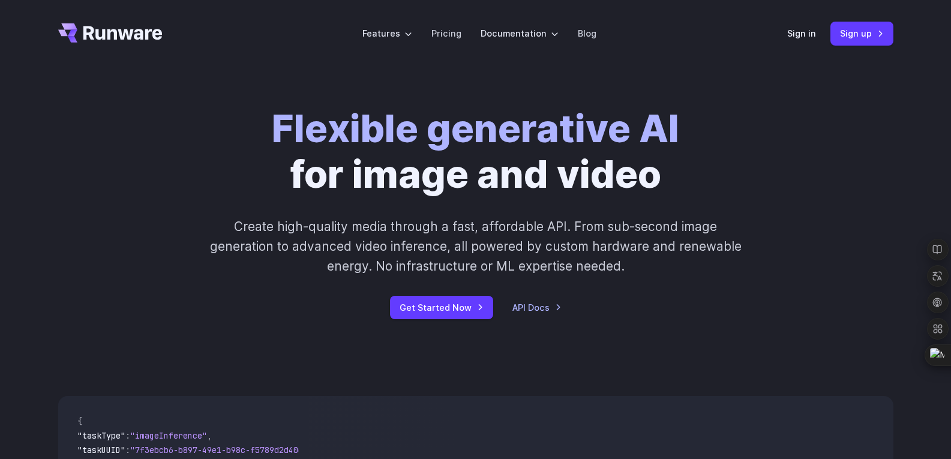
click at [816, 35] on div "Sign in Sign up" at bounding box center [840, 33] width 106 height 23
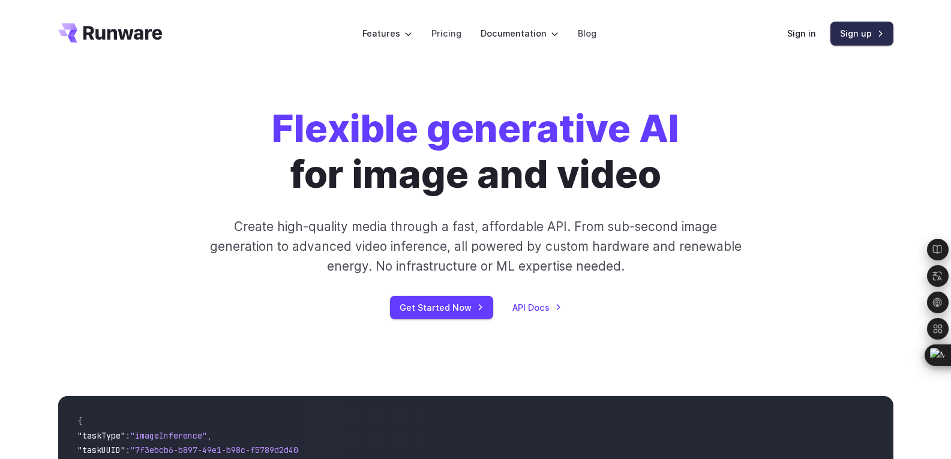
click at [876, 32] on link "Sign up" at bounding box center [861, 33] width 63 height 23
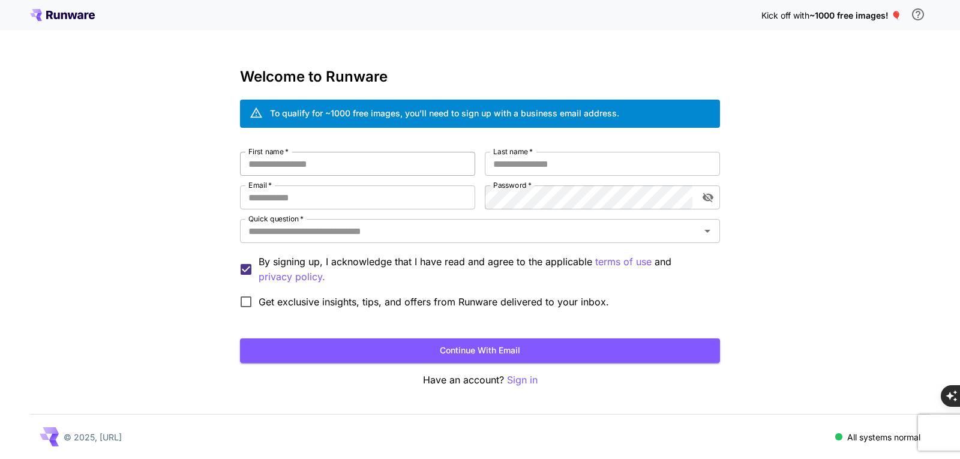
click at [319, 167] on input "First name   *" at bounding box center [357, 164] width 235 height 24
click at [315, 172] on input "First name   *" at bounding box center [357, 164] width 235 height 24
click at [302, 166] on input "First name   *" at bounding box center [357, 164] width 235 height 24
type input "*"
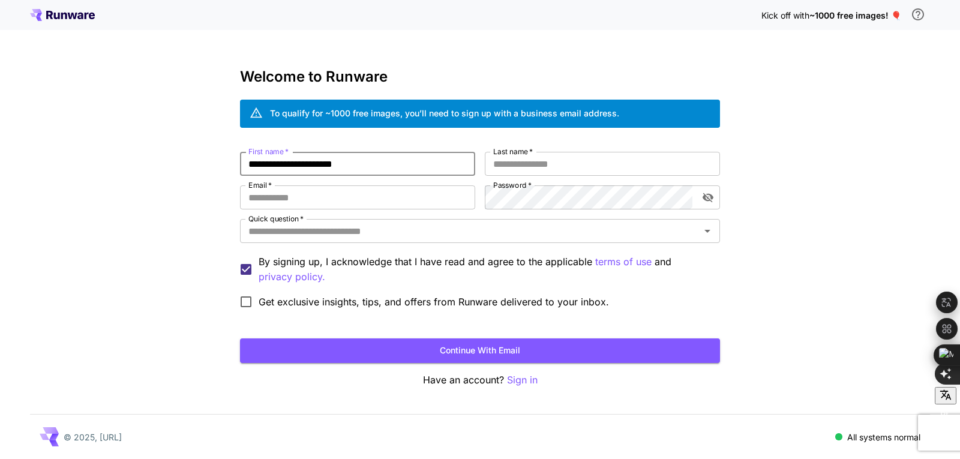
type input "**********"
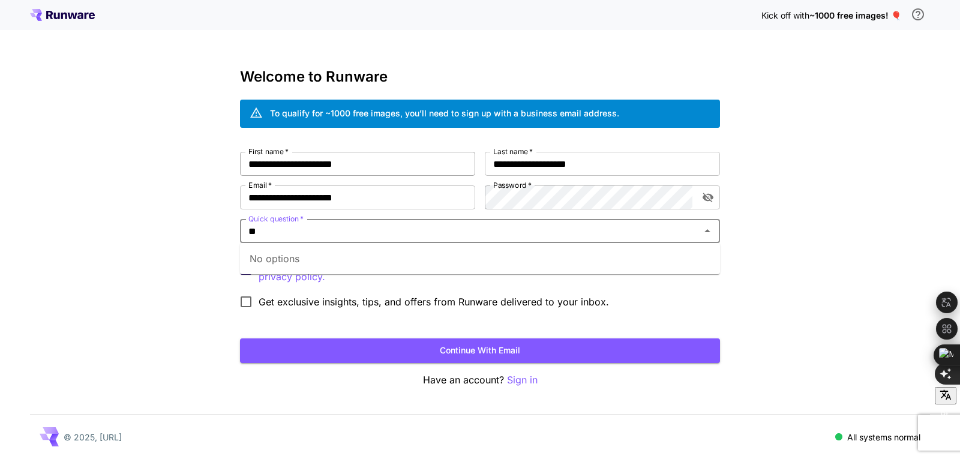
type input "*"
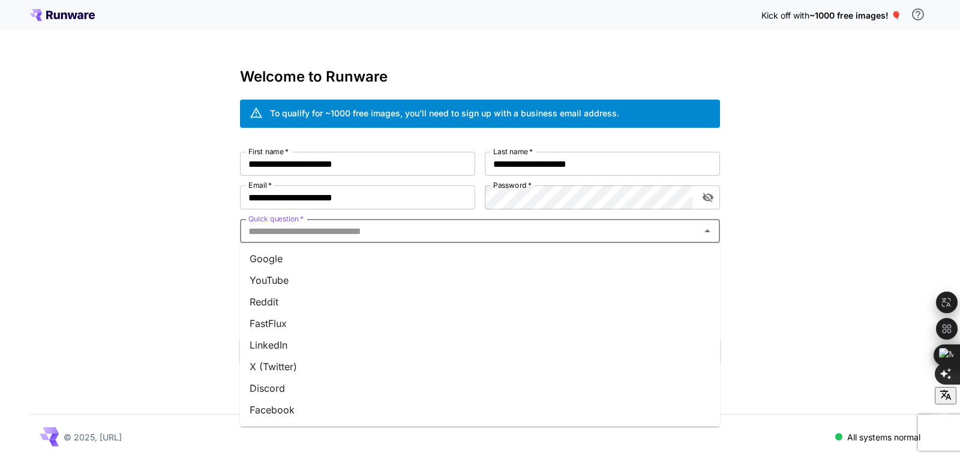
type input "*"
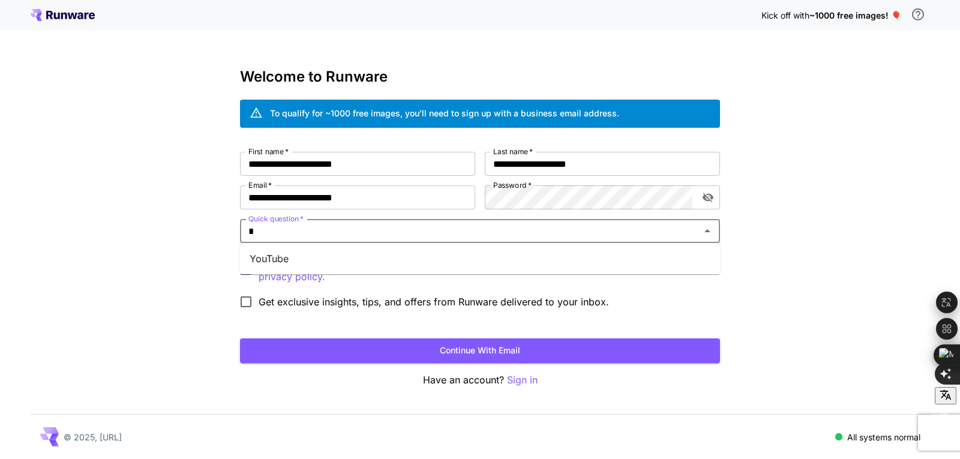
click at [275, 271] on ul "YouTube" at bounding box center [480, 258] width 480 height 31
click at [275, 254] on li "YouTube" at bounding box center [480, 259] width 480 height 22
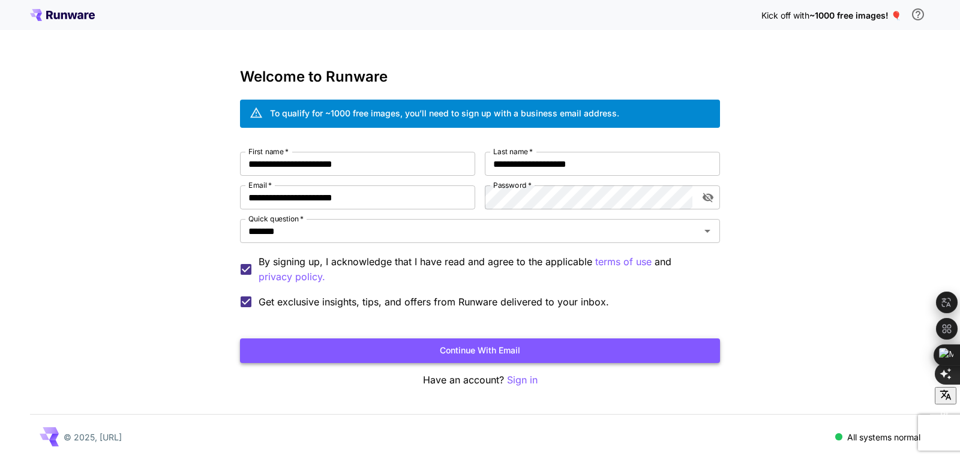
click at [437, 353] on button "Continue with email" at bounding box center [480, 350] width 480 height 25
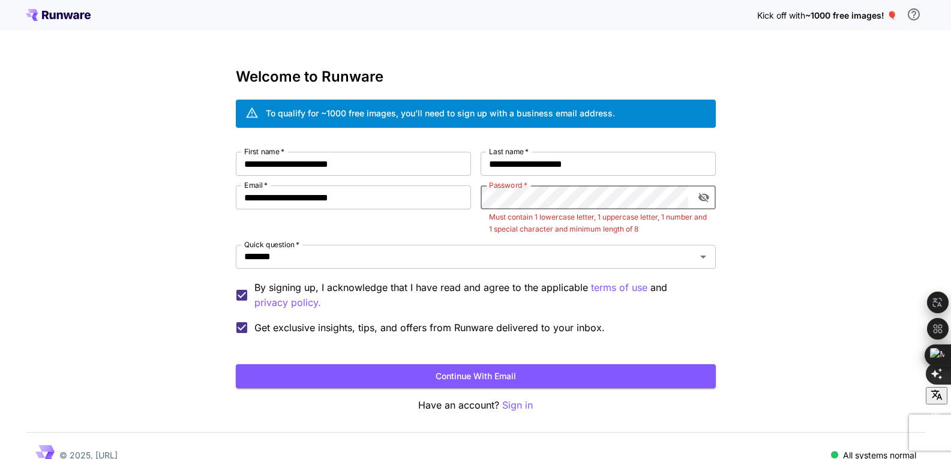
click at [711, 200] on button "toggle password visibility" at bounding box center [704, 198] width 22 height 22
click at [576, 377] on button "Continue with email" at bounding box center [476, 376] width 480 height 25
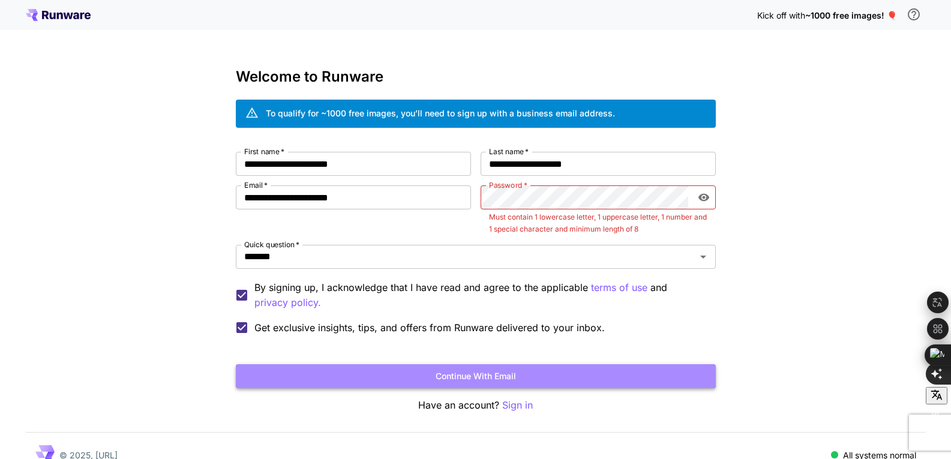
click at [576, 377] on button "Continue with email" at bounding box center [476, 376] width 480 height 25
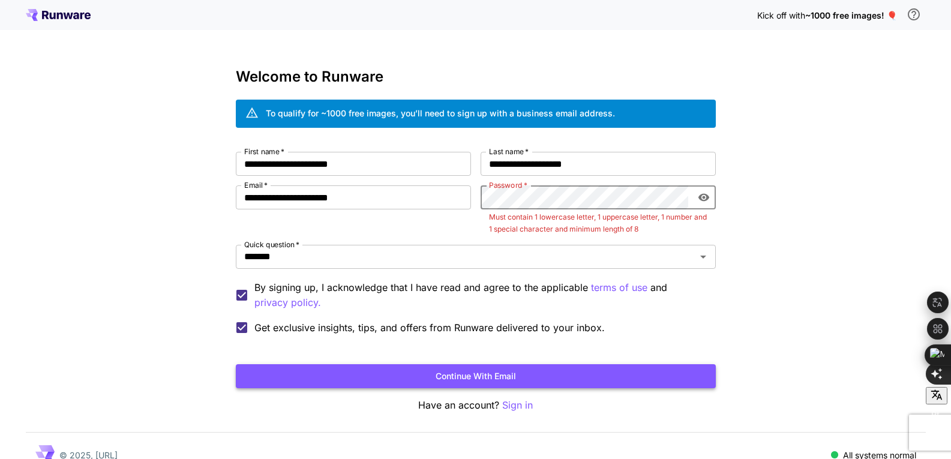
click at [556, 379] on button "Continue with email" at bounding box center [476, 376] width 480 height 25
click at [563, 371] on button "Continue with email" at bounding box center [476, 376] width 480 height 25
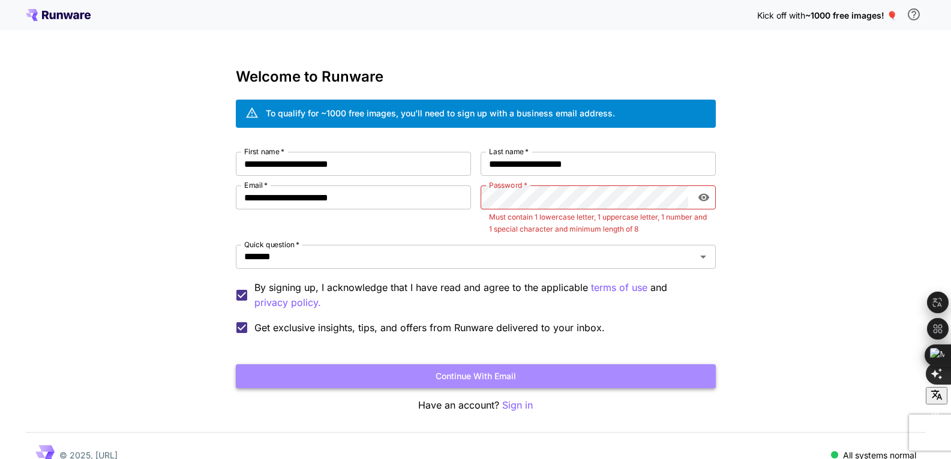
click at [563, 371] on button "Continue with email" at bounding box center [476, 376] width 480 height 25
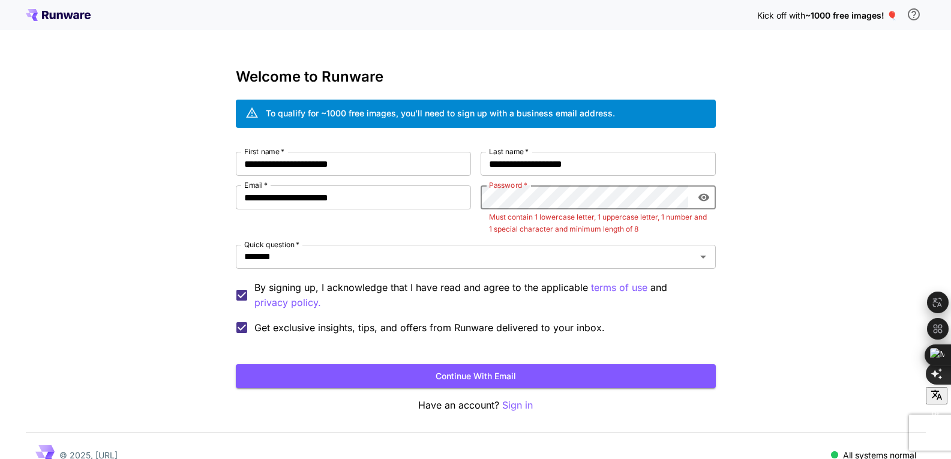
click at [236, 364] on button "Continue with email" at bounding box center [476, 376] width 480 height 25
click at [544, 381] on button "Continue with email" at bounding box center [476, 376] width 480 height 25
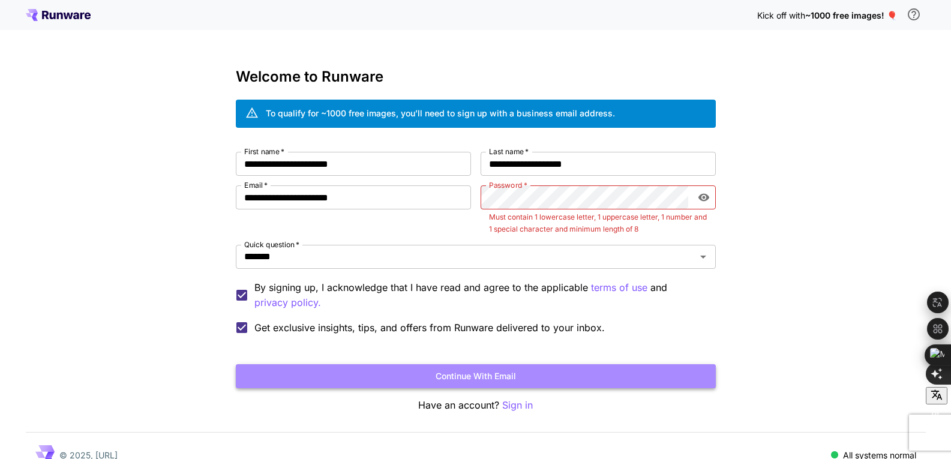
click at [544, 381] on button "Continue with email" at bounding box center [476, 376] width 480 height 25
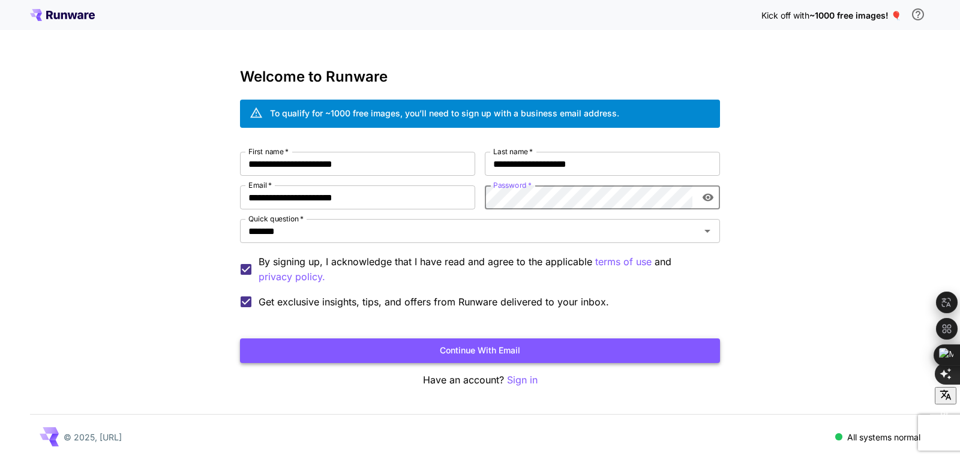
click at [557, 348] on button "Continue with email" at bounding box center [480, 350] width 480 height 25
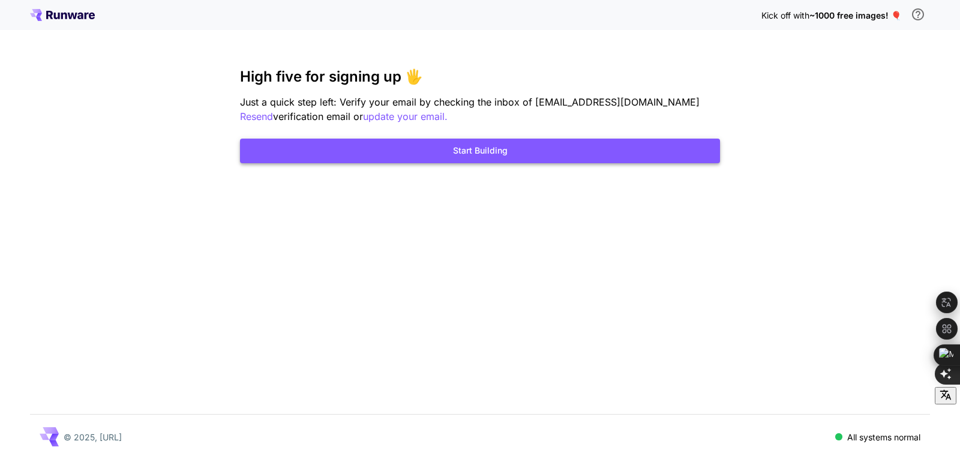
click at [507, 151] on button "Start Building" at bounding box center [480, 151] width 480 height 25
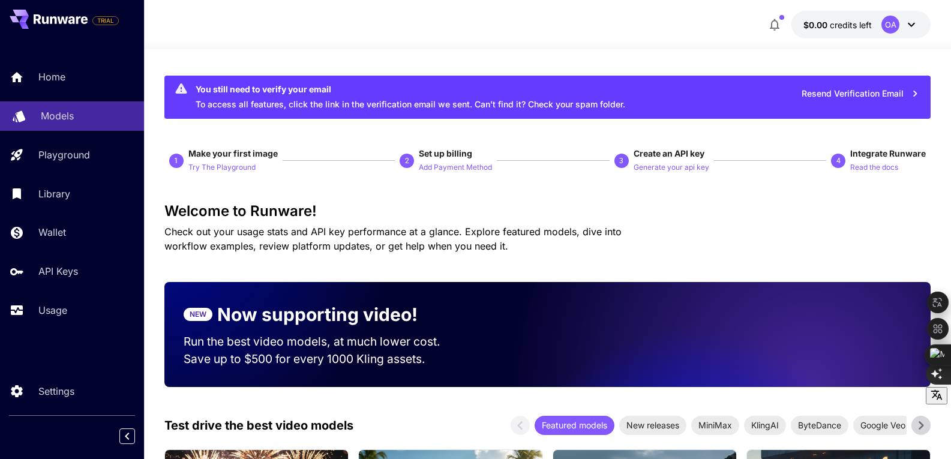
click at [49, 119] on p "Models" at bounding box center [57, 116] width 33 height 14
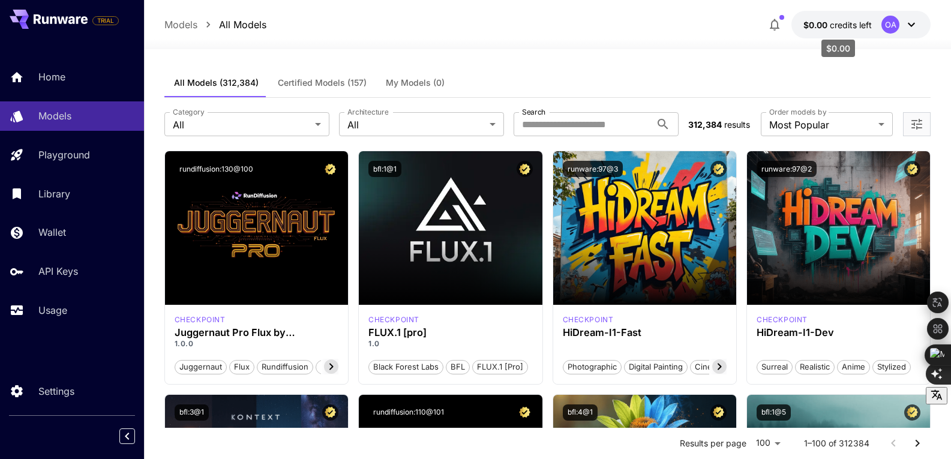
click at [856, 19] on p "$0.00 credits left" at bounding box center [837, 25] width 68 height 13
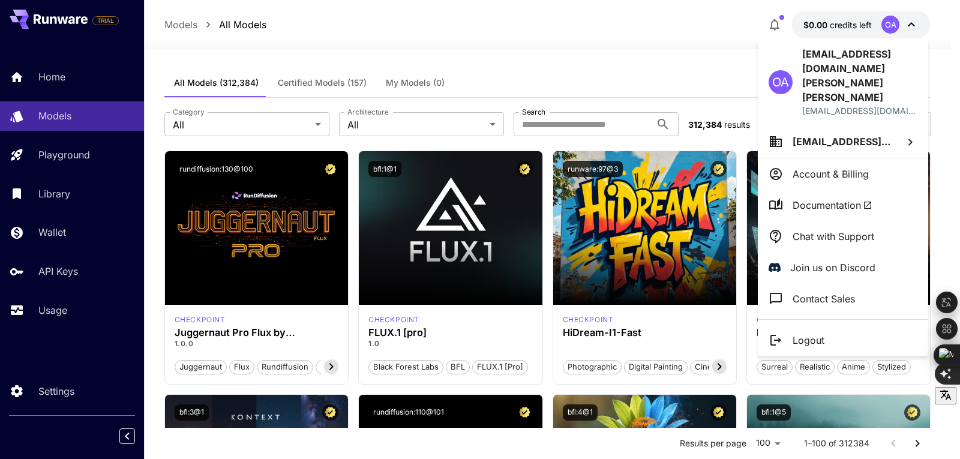
click at [778, 22] on div at bounding box center [480, 229] width 960 height 459
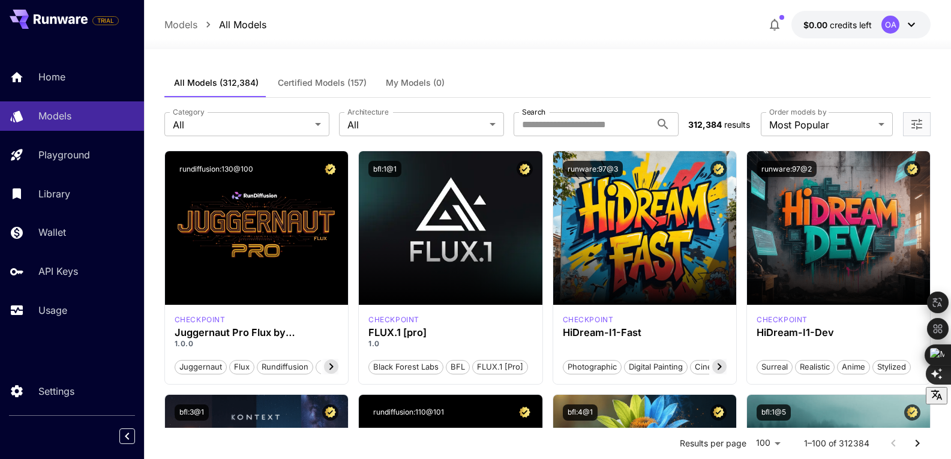
click at [813, 22] on span "$0.00" at bounding box center [816, 25] width 26 height 10
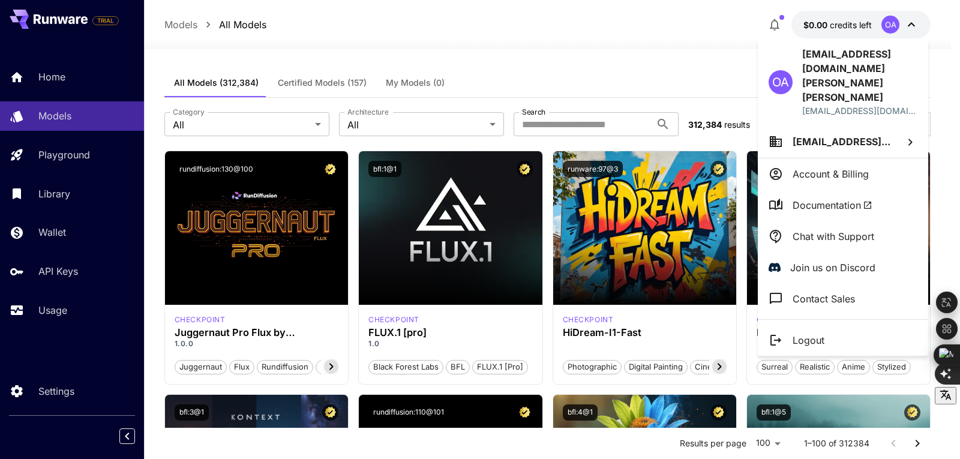
click at [821, 22] on div at bounding box center [480, 229] width 960 height 459
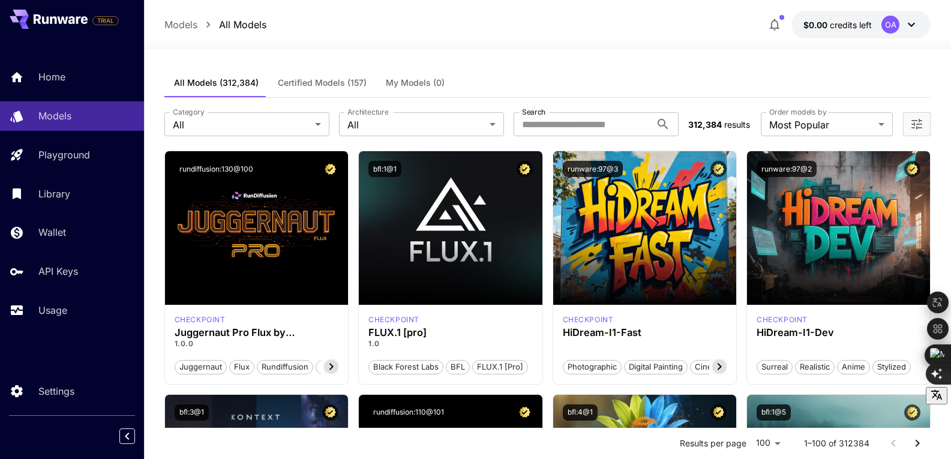
click at [821, 22] on span "$0.00" at bounding box center [816, 25] width 26 height 10
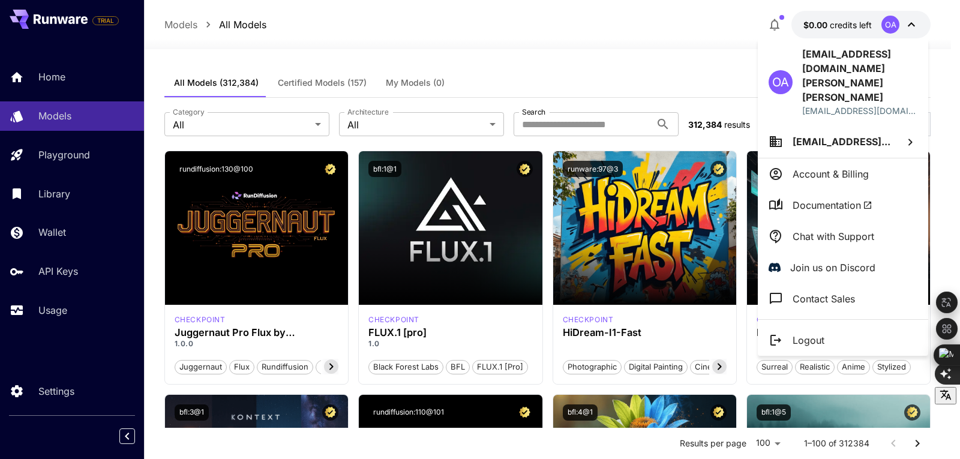
click at [362, 52] on div at bounding box center [480, 229] width 960 height 459
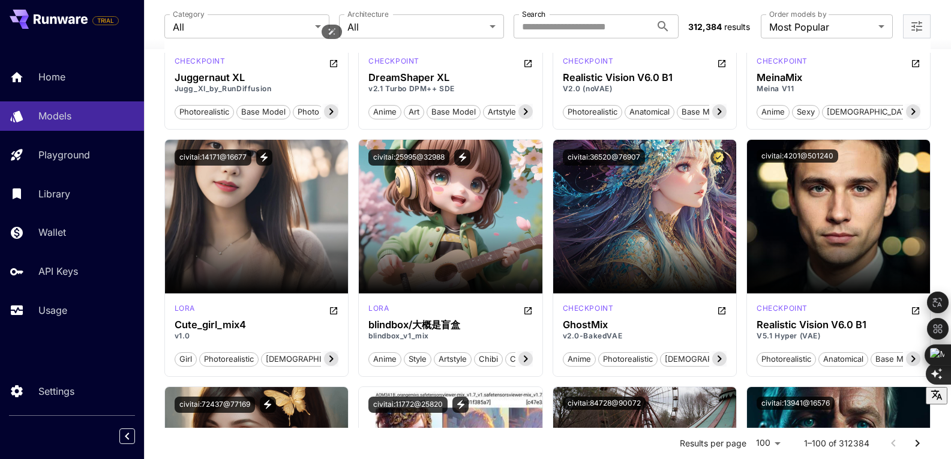
scroll to position [2519, 0]
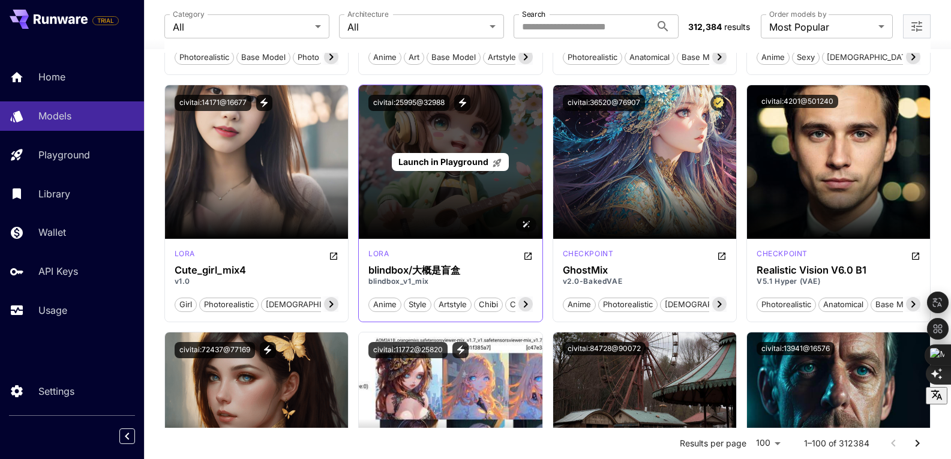
click at [389, 143] on div "Launch in Playground" at bounding box center [450, 162] width 183 height 154
click at [413, 161] on span "Launch in Playground" at bounding box center [443, 162] width 90 height 10
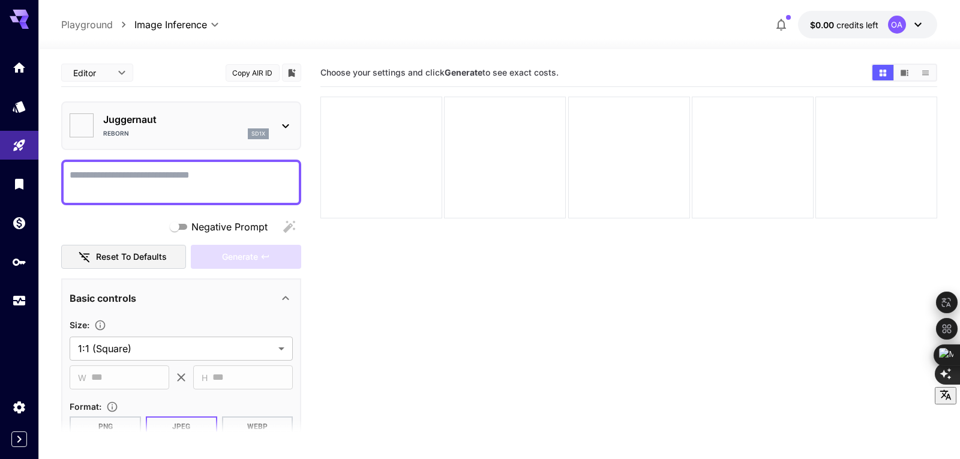
type input "*******"
click at [279, 190] on textarea "Negative Prompt" at bounding box center [181, 182] width 223 height 29
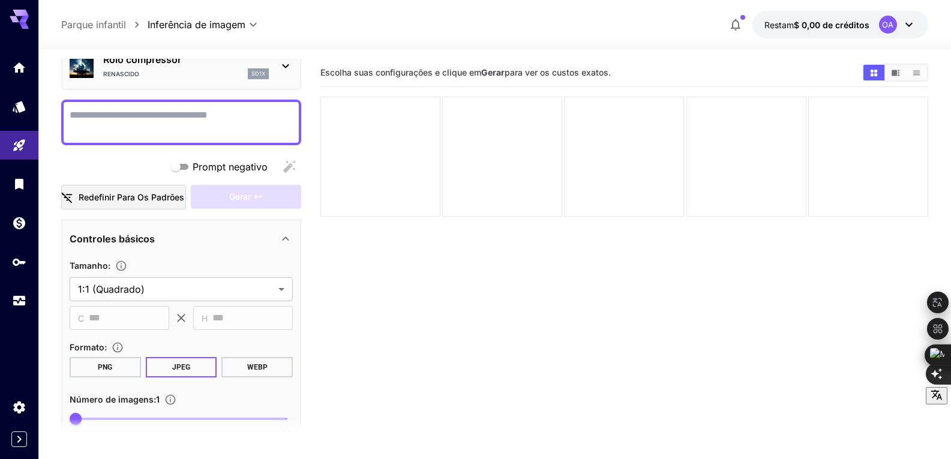
scroll to position [61, 0]
click at [275, 113] on textarea "Prompt negativo" at bounding box center [181, 121] width 223 height 29
click at [262, 121] on textarea "Prompt negativo" at bounding box center [181, 121] width 223 height 29
paste textarea "**********"
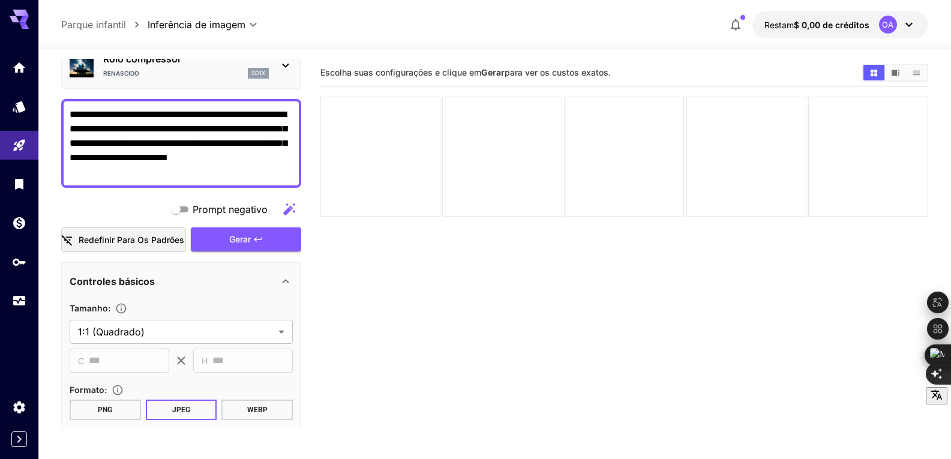
type textarea "**********"
click at [164, 241] on font "Redefinir para os padrões" at bounding box center [132, 239] width 106 height 10
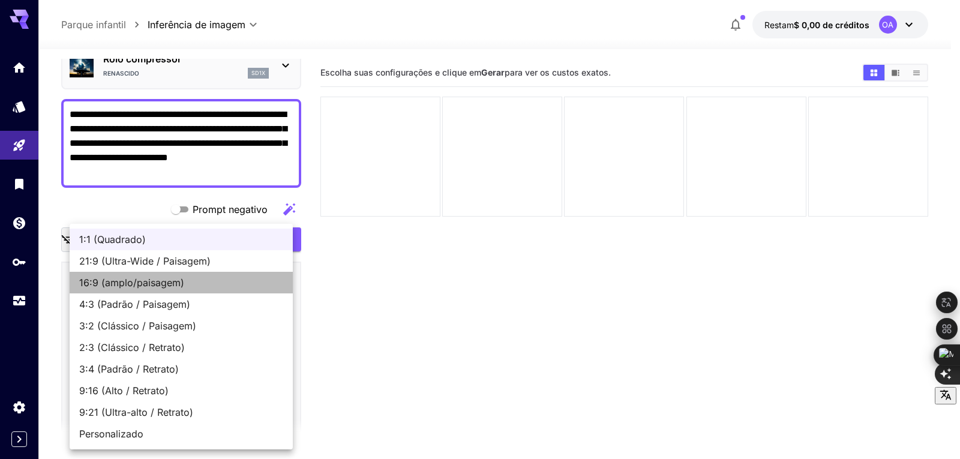
click at [115, 282] on font "16:9 (amplo/paisagem)" at bounding box center [131, 282] width 105 height 12
type input "**********"
type input "***"
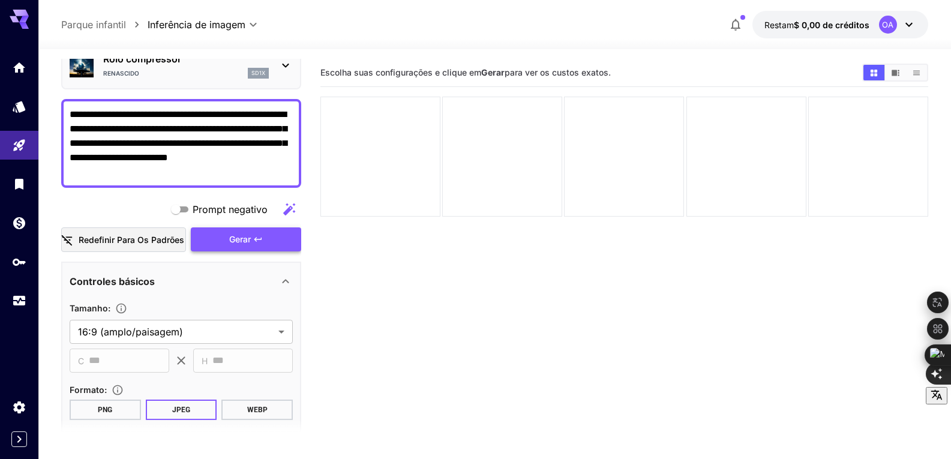
click at [255, 243] on icon "button" at bounding box center [258, 239] width 10 height 10
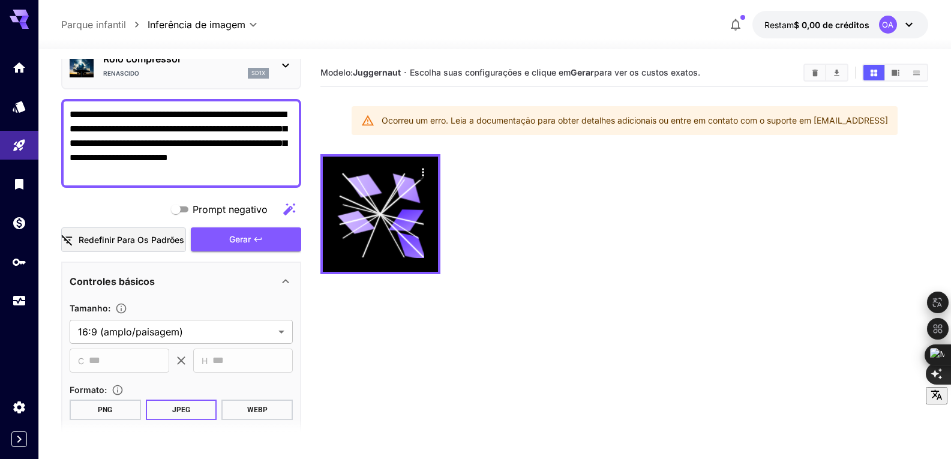
drag, startPoint x: 369, startPoint y: 131, endPoint x: 784, endPoint y: 202, distance: 421.6
click at [784, 202] on div at bounding box center [624, 214] width 608 height 120
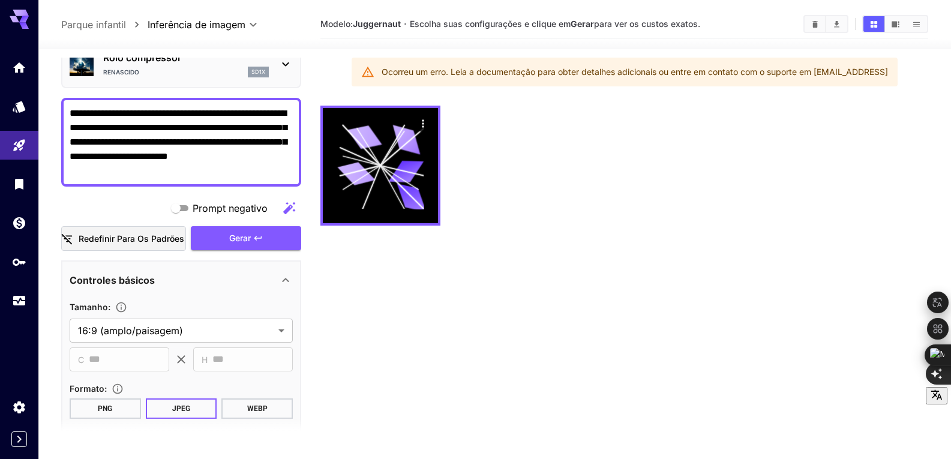
scroll to position [95, 0]
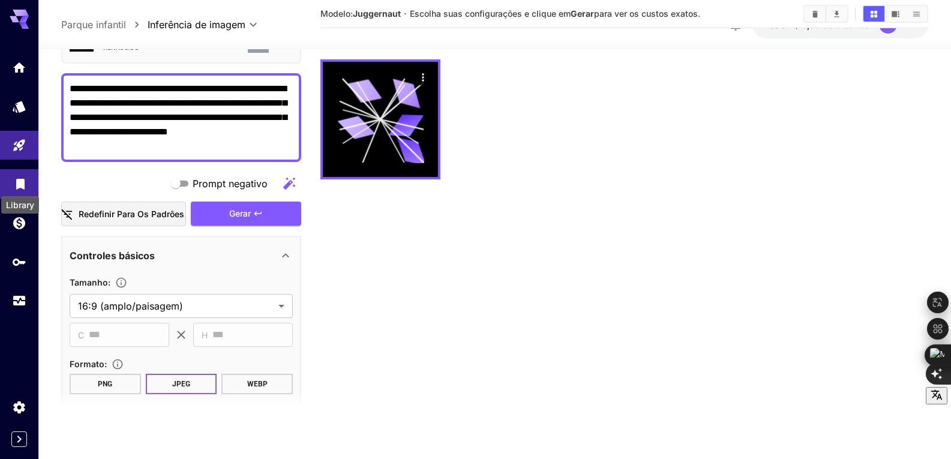
click at [20, 176] on icon "Biblioteca" at bounding box center [20, 180] width 14 height 14
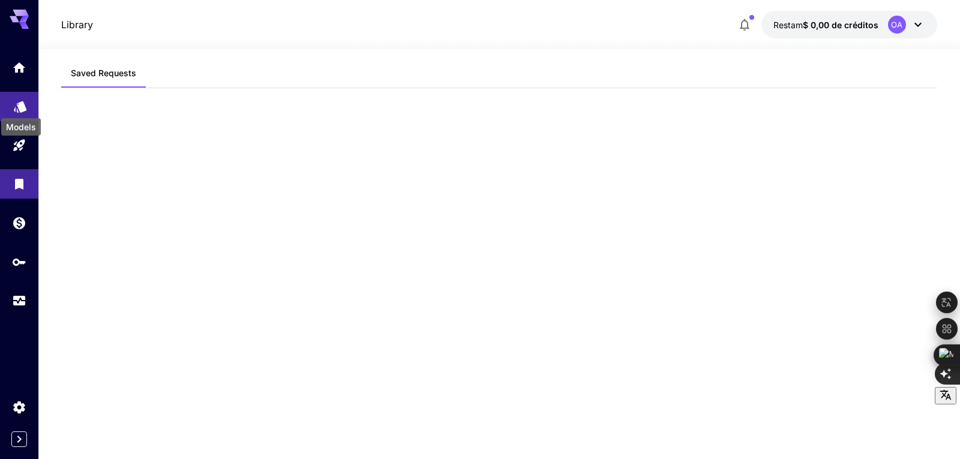
click at [26, 102] on icon "Modelos" at bounding box center [20, 102] width 14 height 14
